Goal: Navigation & Orientation: Understand site structure

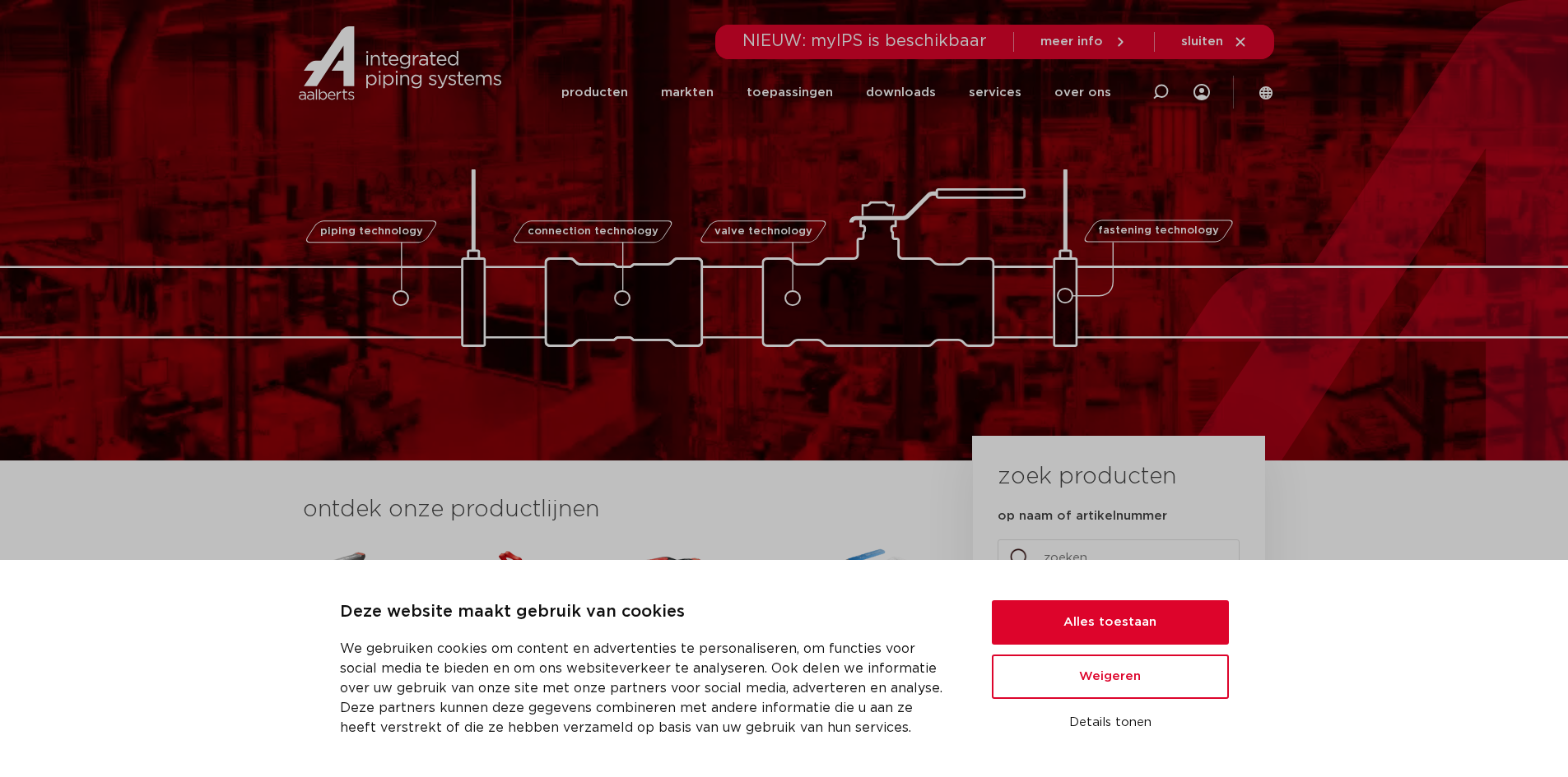
click at [628, 97] on link "producten" at bounding box center [595, 92] width 67 height 63
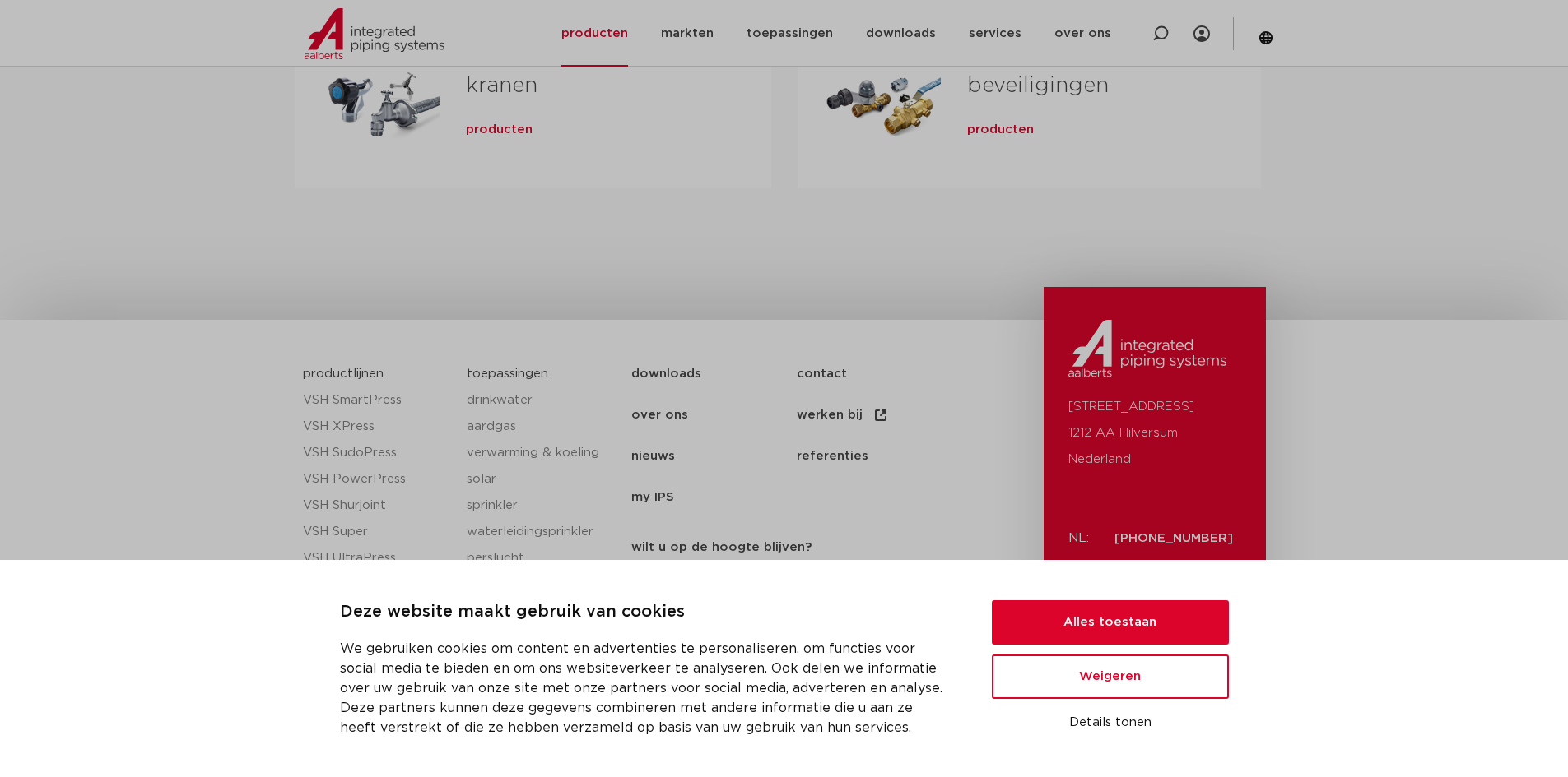
scroll to position [780, 0]
click at [1082, 628] on button "Alles toestaan" at bounding box center [1109, 622] width 237 height 44
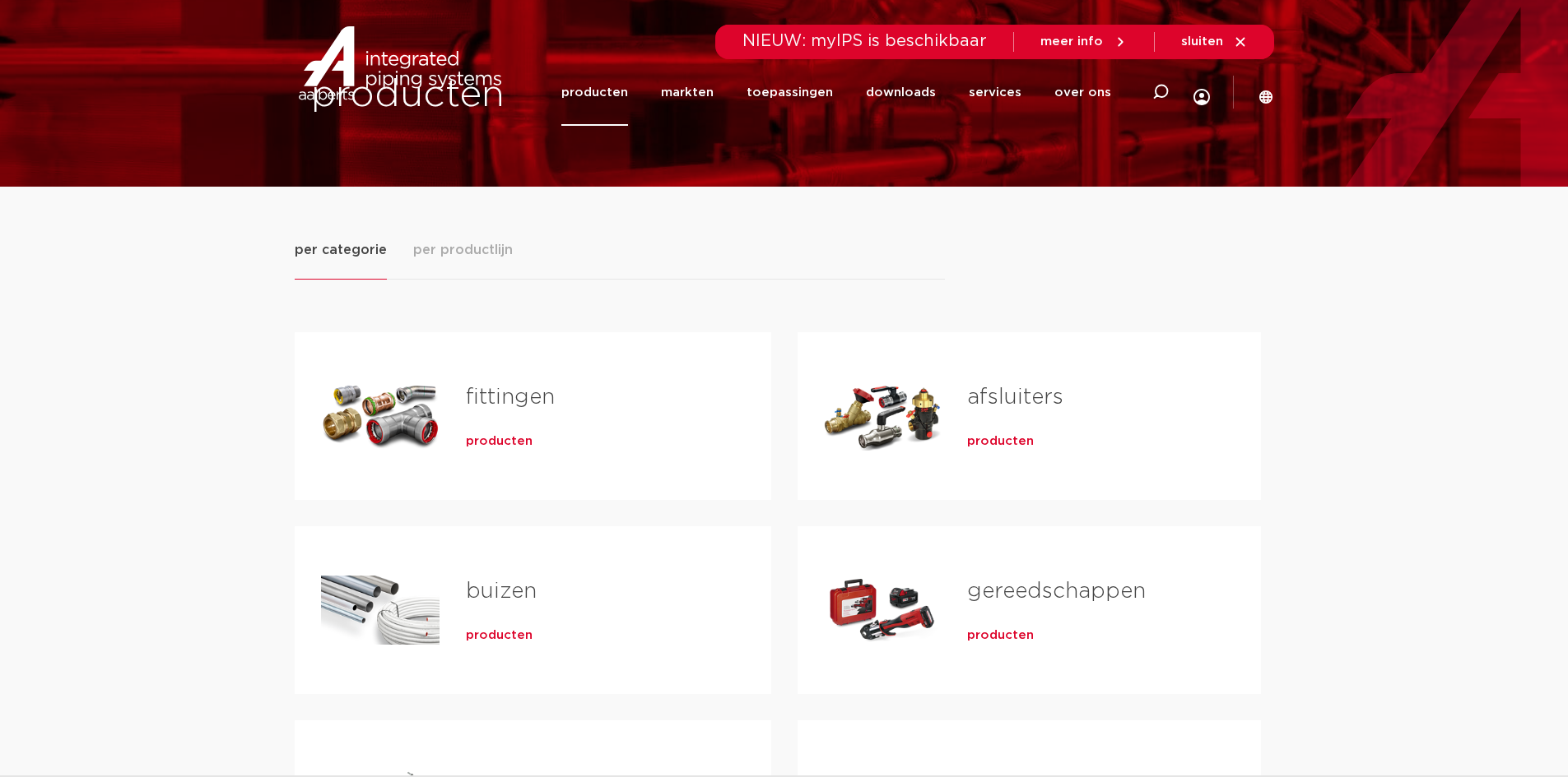
scroll to position [40, 0]
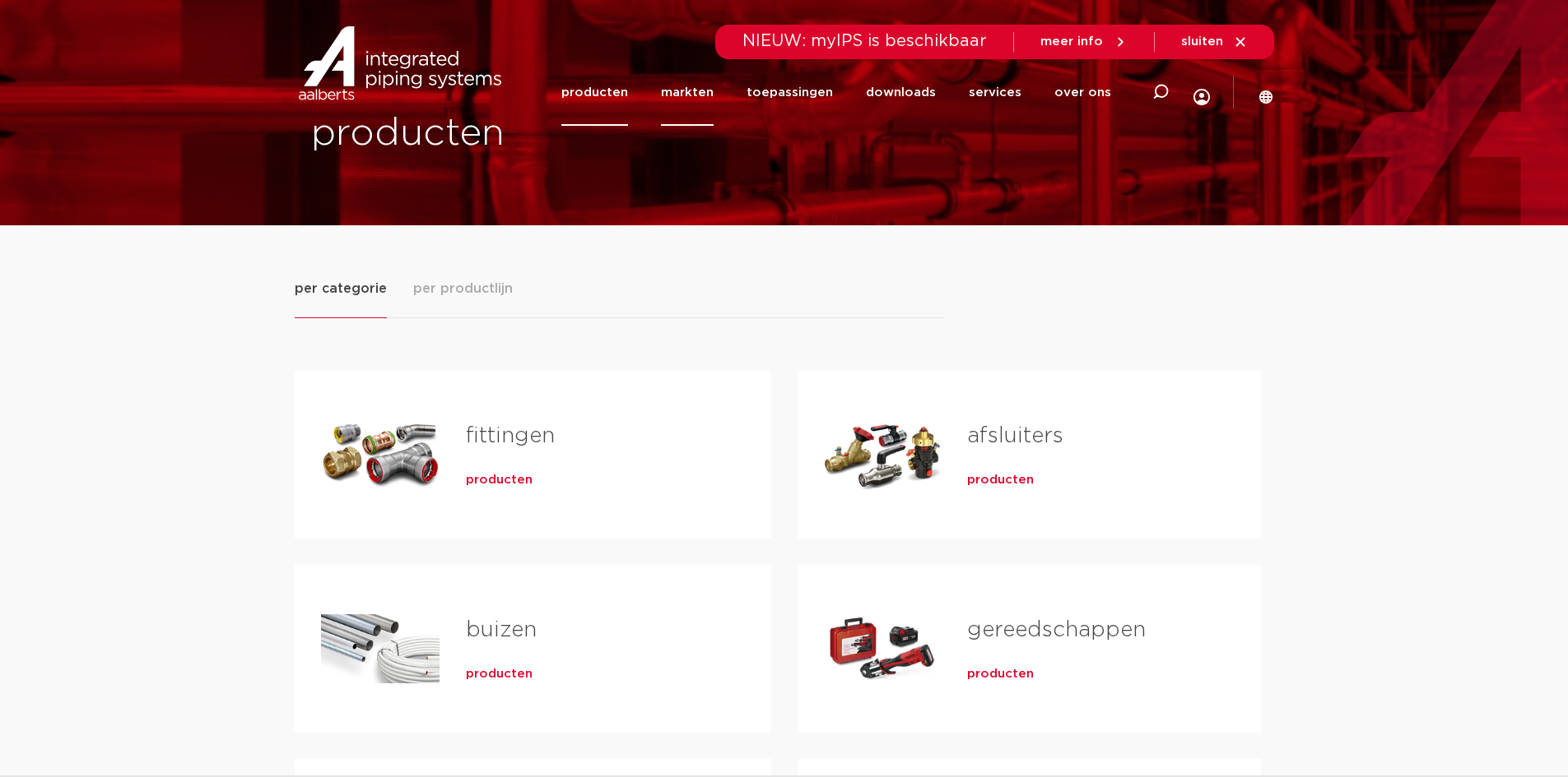
click at [713, 92] on link "markten" at bounding box center [688, 92] width 53 height 67
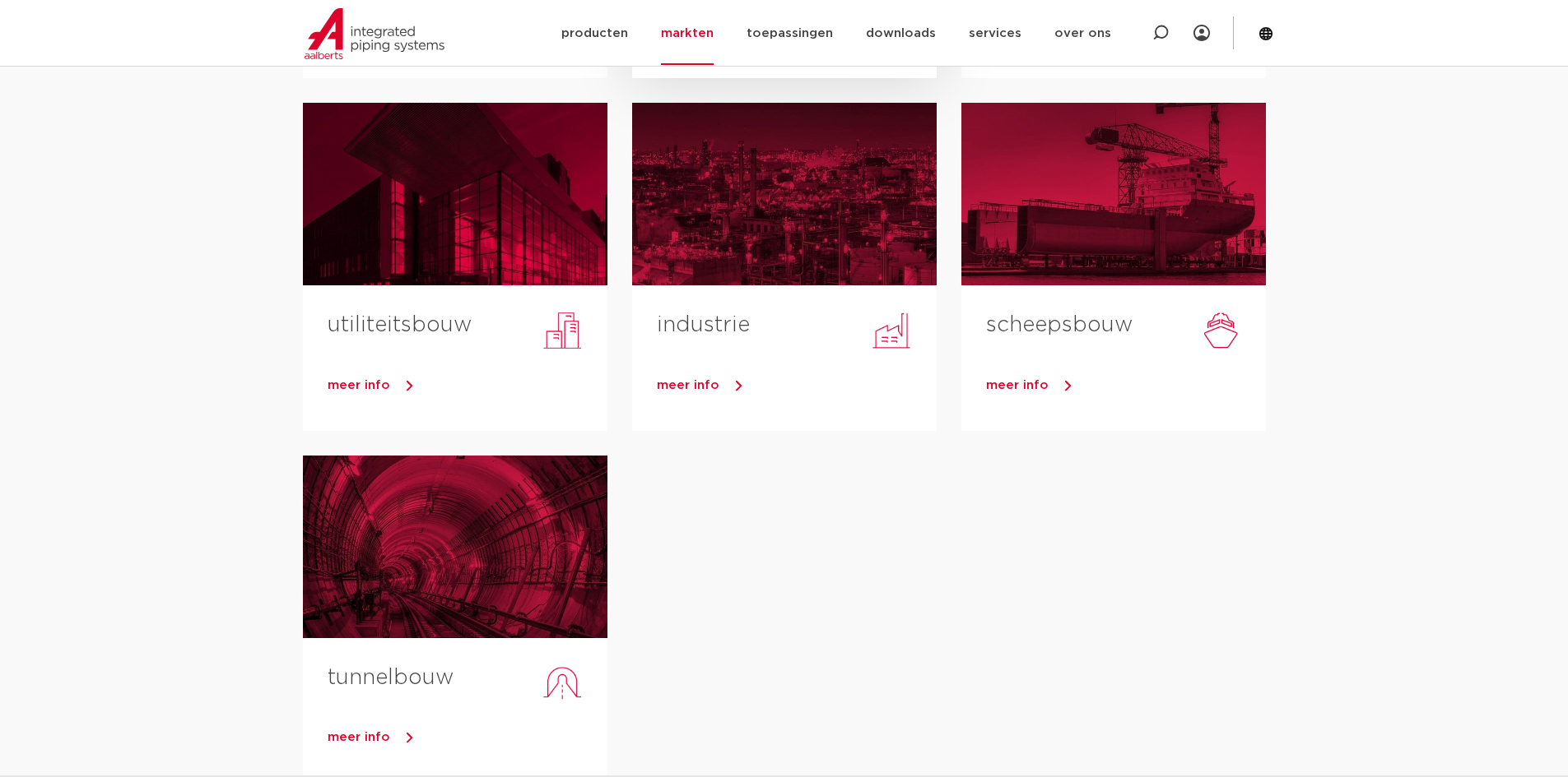
scroll to position [82, 0]
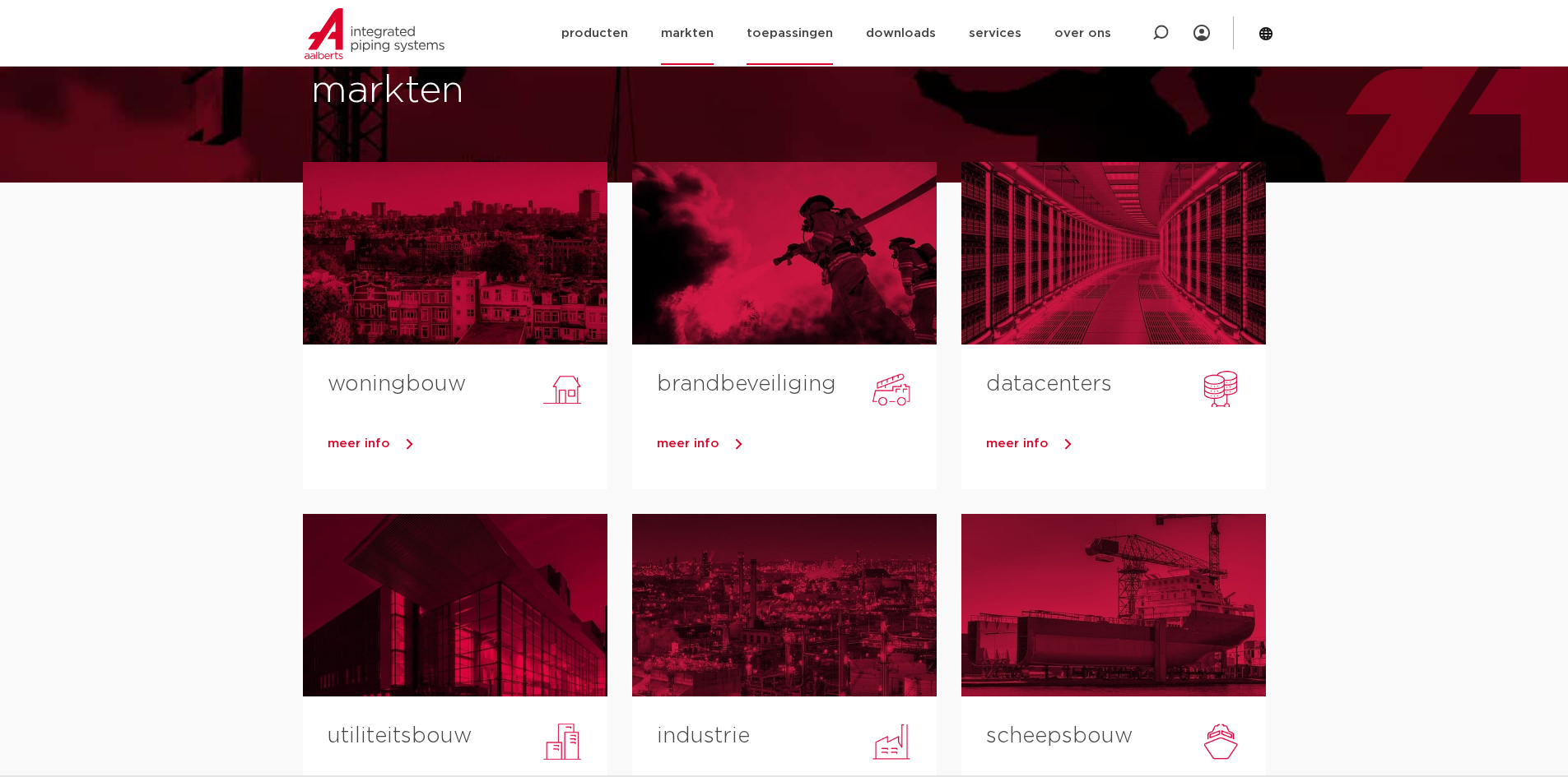
click at [833, 32] on link "toepassingen" at bounding box center [790, 33] width 86 height 63
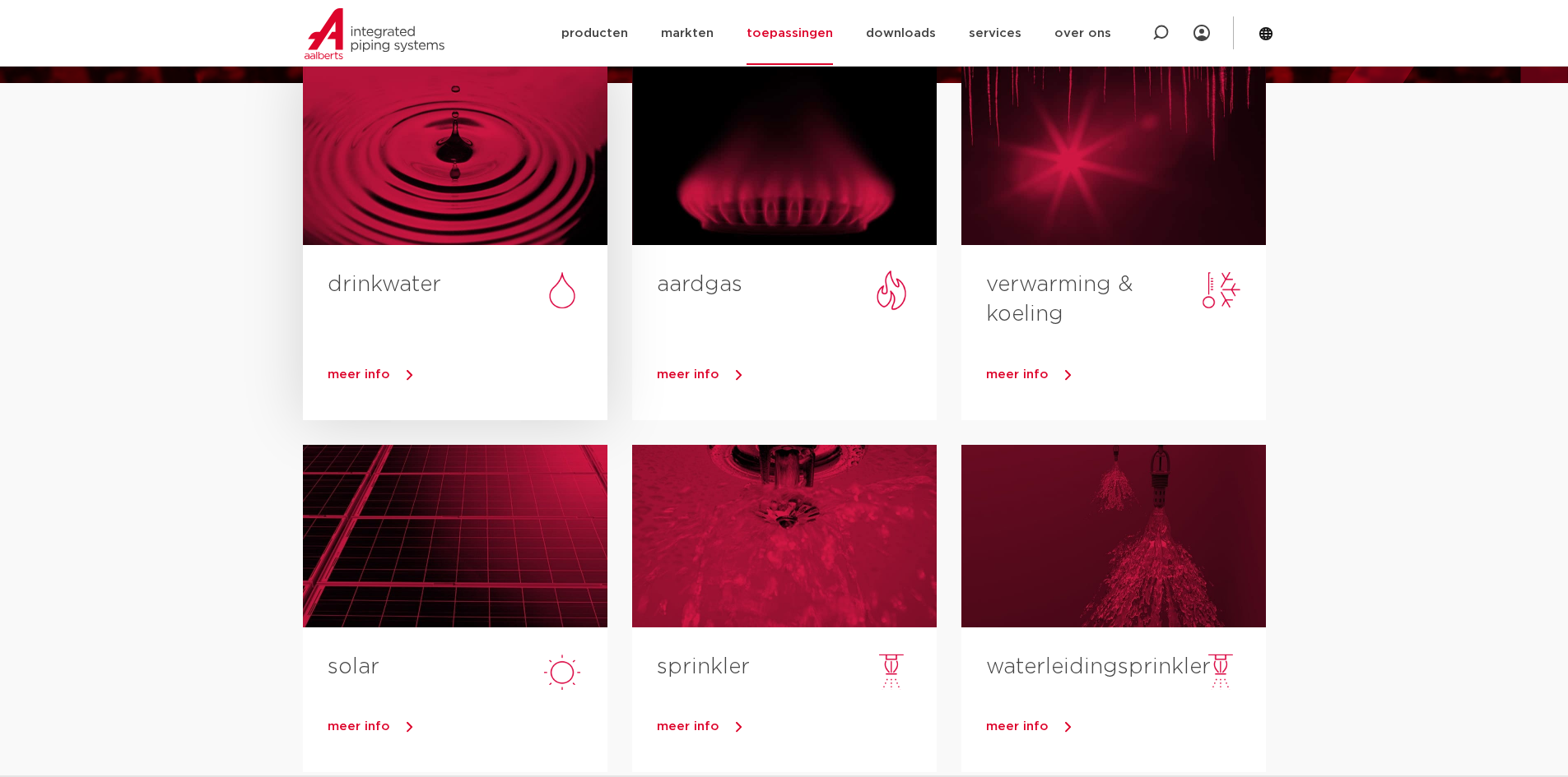
scroll to position [165, 0]
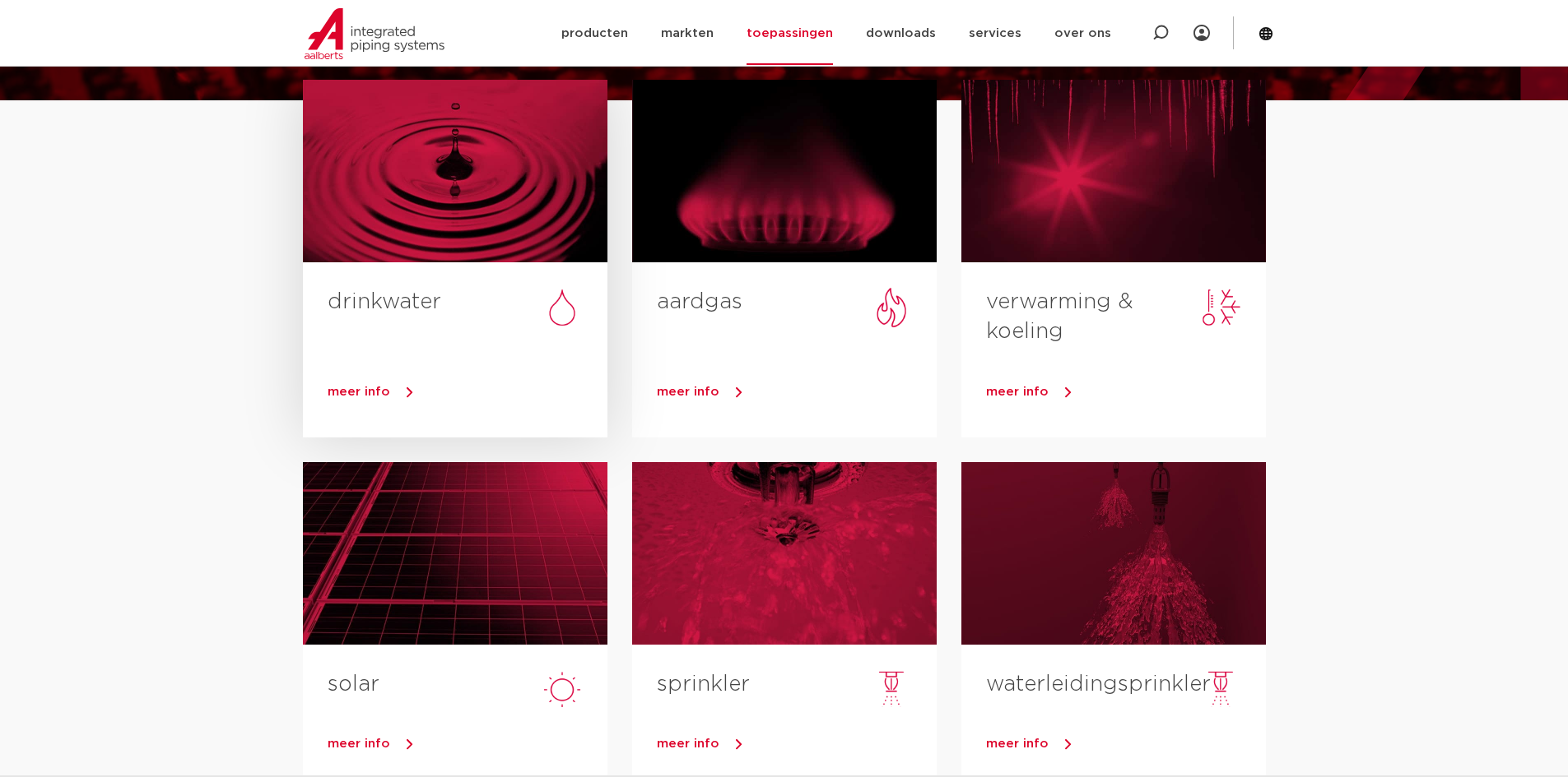
click at [386, 298] on link "drinkwater" at bounding box center [384, 302] width 114 height 21
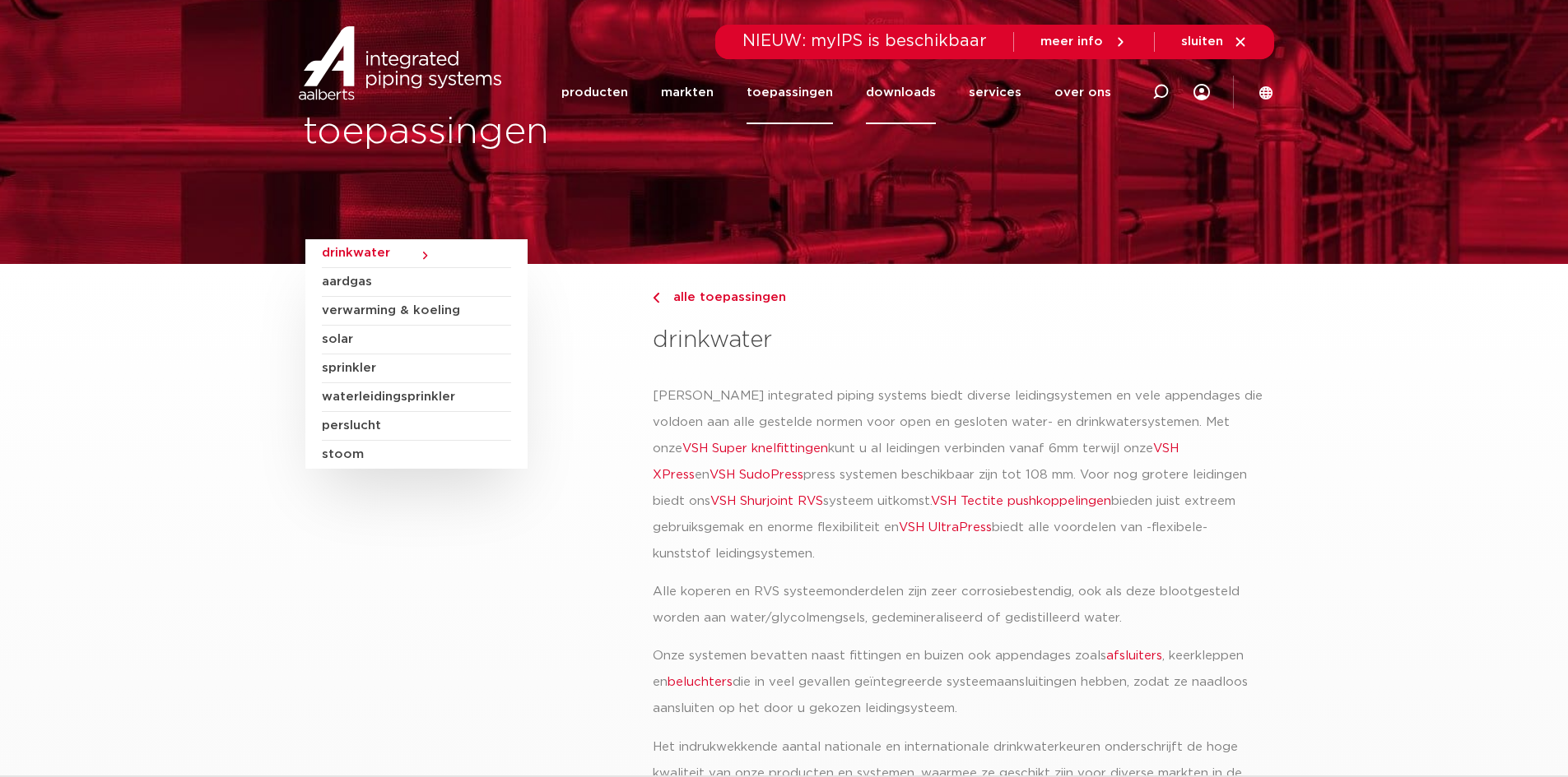
click at [882, 91] on link "downloads" at bounding box center [900, 92] width 70 height 63
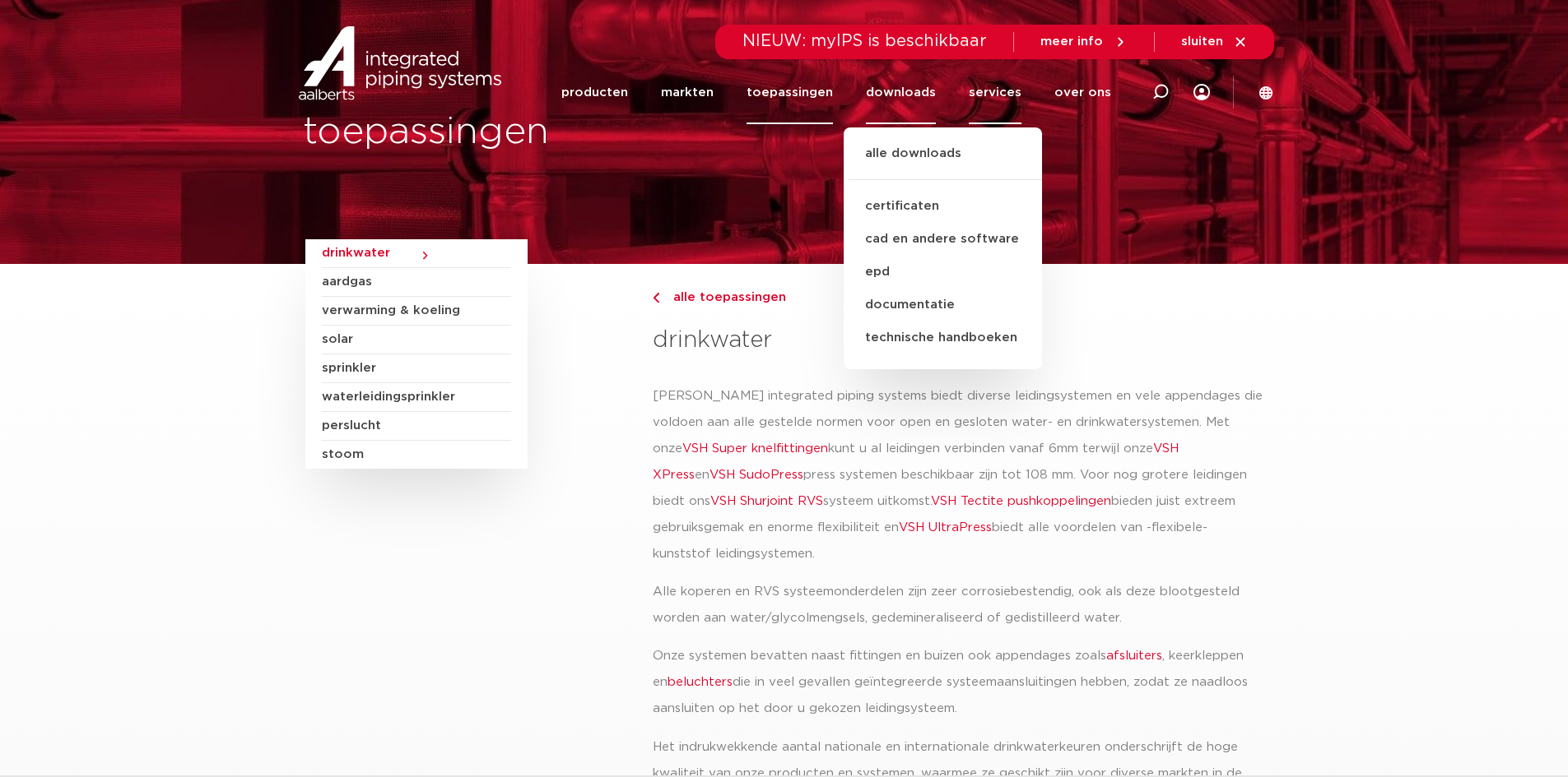
click at [979, 90] on link "services" at bounding box center [995, 92] width 53 height 63
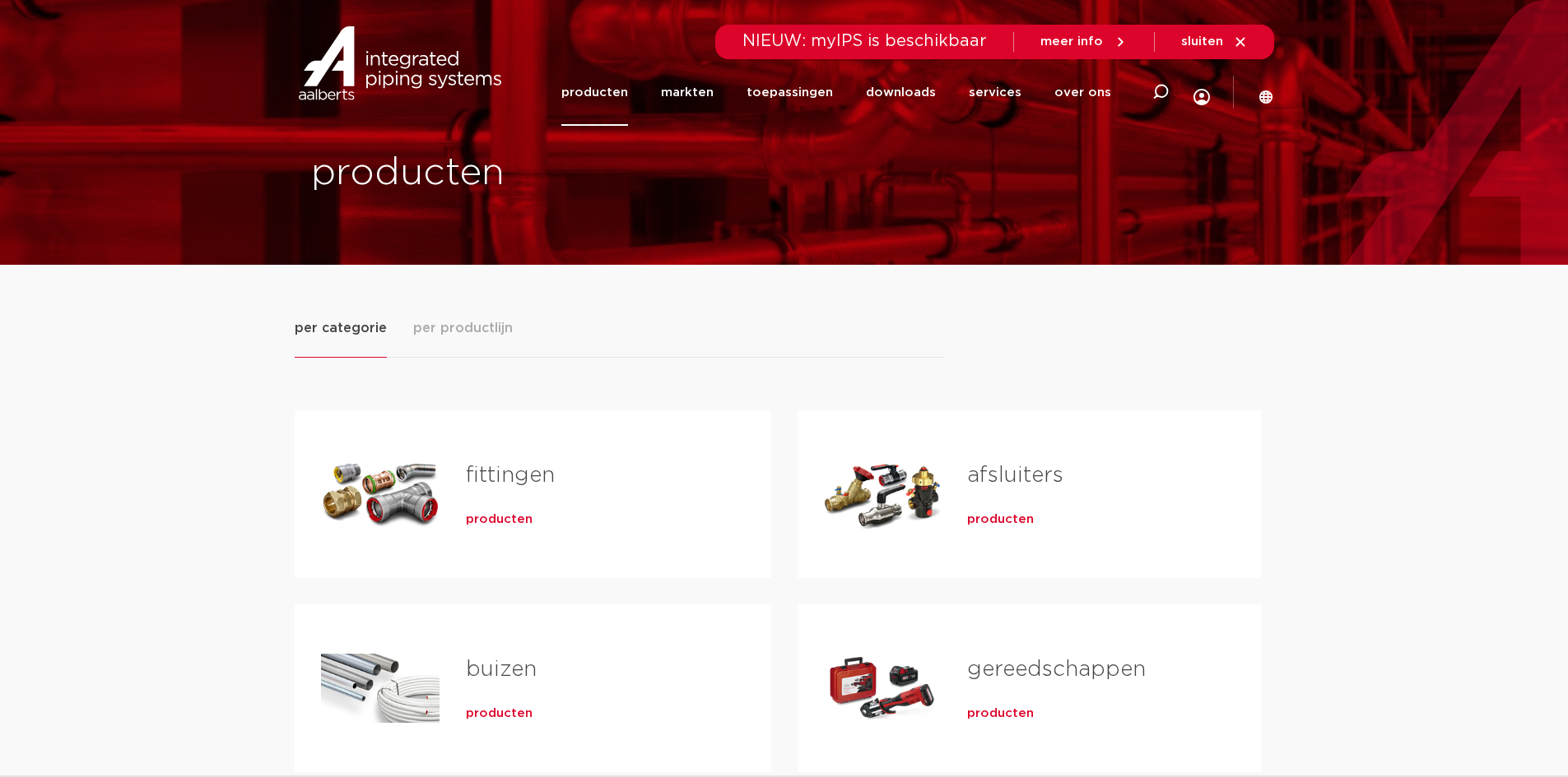
scroll to position [40, 0]
